Goal: Information Seeking & Learning: Learn about a topic

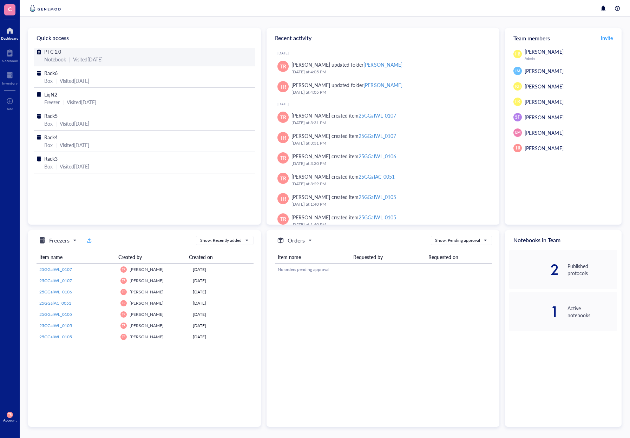
click at [52, 52] on span "PTC 1.0" at bounding box center [52, 51] width 17 height 7
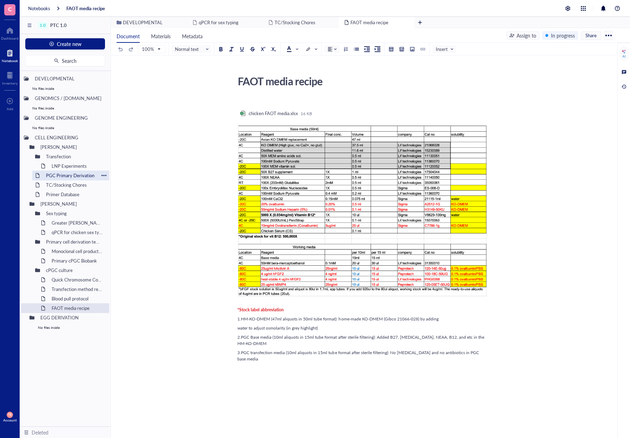
click at [73, 174] on div "PGC Primary Derivation" at bounding box center [71, 176] width 56 height 10
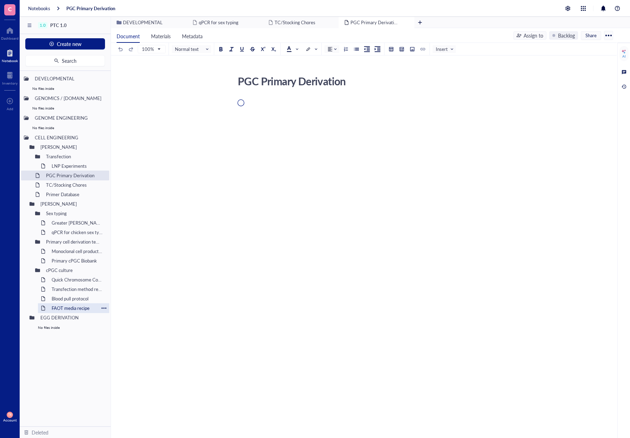
click at [71, 309] on div "FAOT media recipe" at bounding box center [73, 308] width 50 height 10
